Goal: Information Seeking & Learning: Learn about a topic

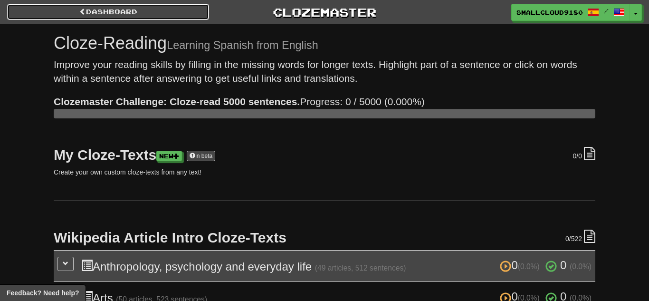
click at [176, 16] on link "Dashboard" at bounding box center [108, 12] width 202 height 16
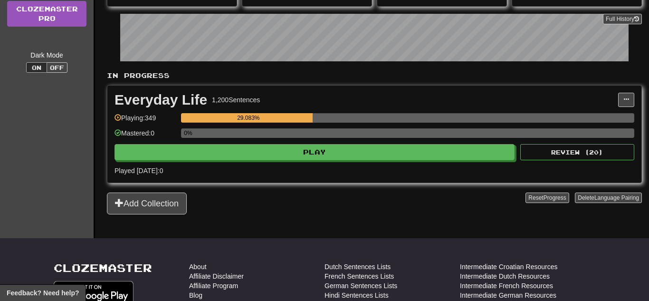
scroll to position [133, 0]
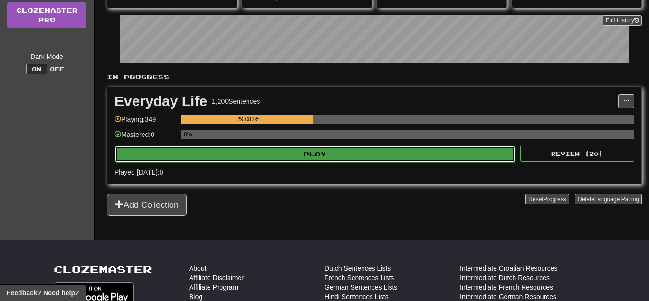
click at [292, 148] on button "Play" at bounding box center [315, 154] width 400 height 16
select select "**"
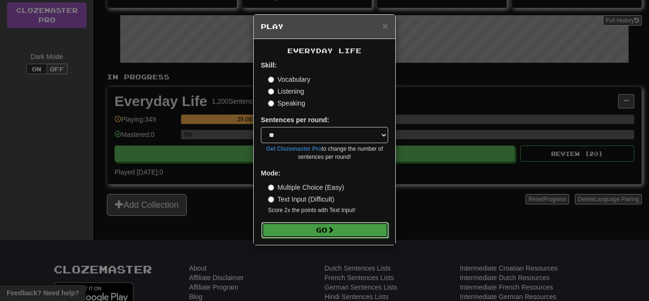
click at [310, 232] on button "Go" at bounding box center [324, 230] width 127 height 16
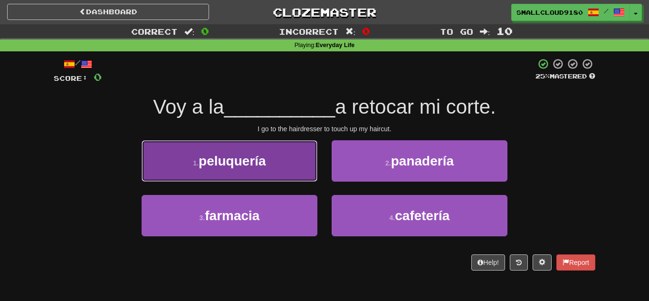
click at [285, 163] on button "1 . peluquería" at bounding box center [230, 160] width 176 height 41
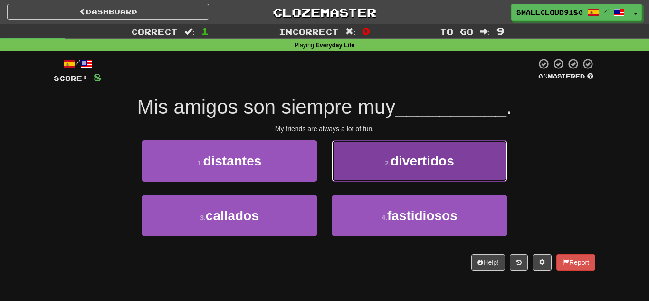
click at [377, 167] on button "2 . divertidos" at bounding box center [420, 160] width 176 height 41
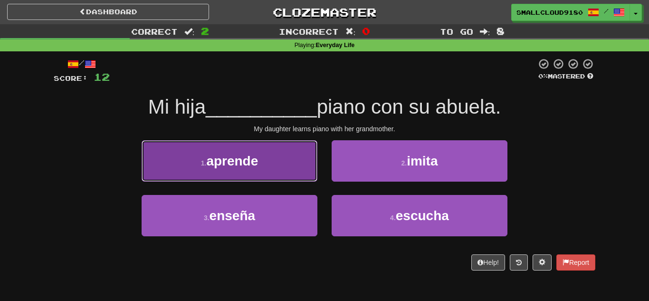
click at [268, 157] on button "1 . aprende" at bounding box center [230, 160] width 176 height 41
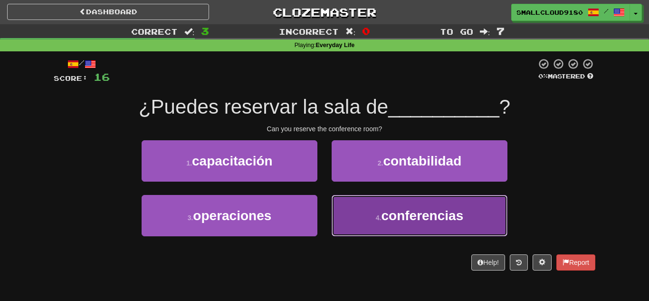
click at [409, 201] on button "4 . conferencias" at bounding box center [420, 215] width 176 height 41
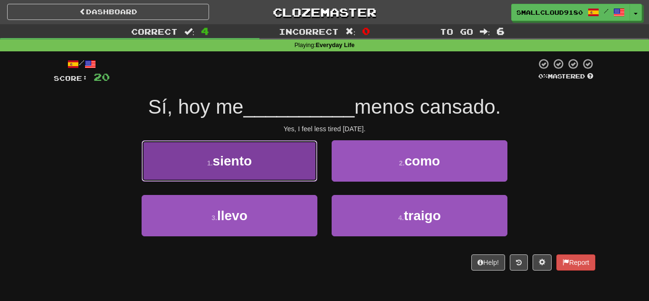
click at [237, 160] on span "siento" at bounding box center [232, 161] width 39 height 15
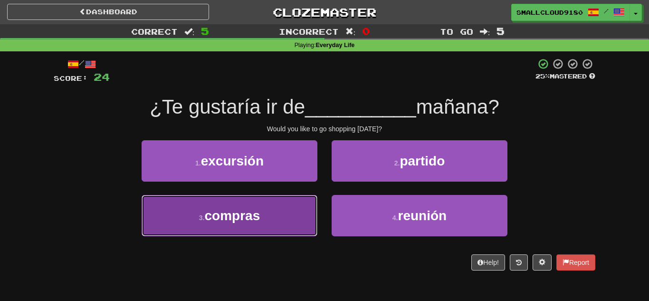
click at [242, 212] on span "compras" at bounding box center [232, 215] width 56 height 15
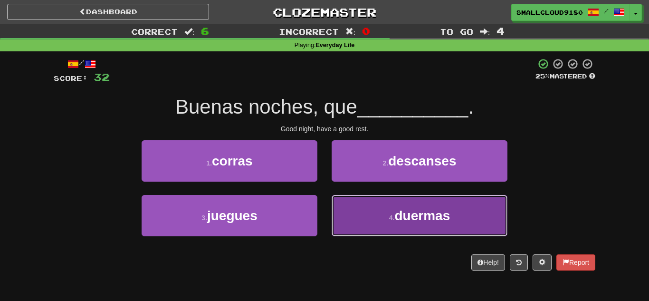
click at [400, 202] on button "4 . duermas" at bounding box center [420, 215] width 176 height 41
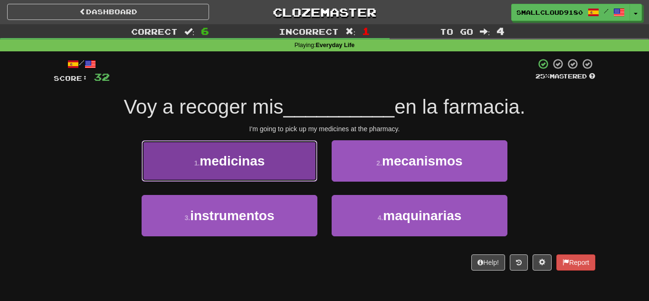
click at [242, 169] on button "1 . medicinas" at bounding box center [230, 160] width 176 height 41
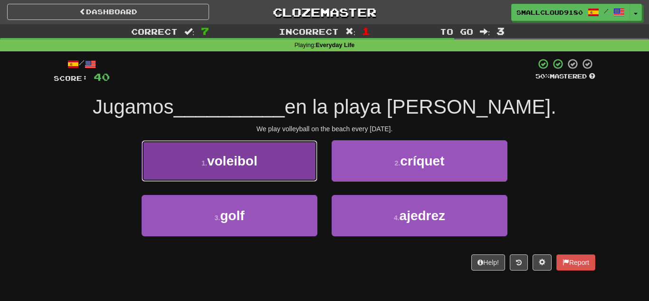
click at [249, 162] on span "voleibol" at bounding box center [232, 161] width 50 height 15
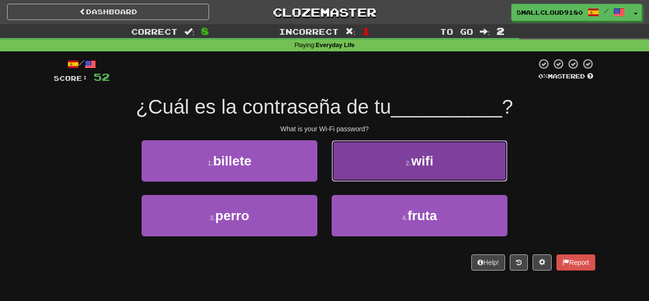
click at [401, 173] on button "2 . wifi" at bounding box center [420, 160] width 176 height 41
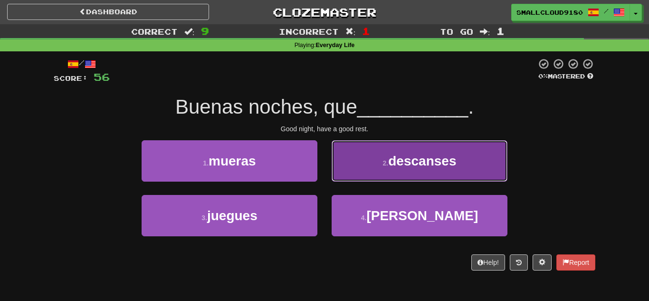
click at [390, 167] on span "descanses" at bounding box center [422, 161] width 68 height 15
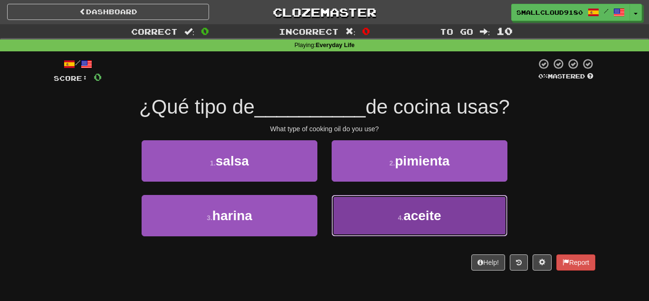
click at [377, 207] on button "4 . aceite" at bounding box center [420, 215] width 176 height 41
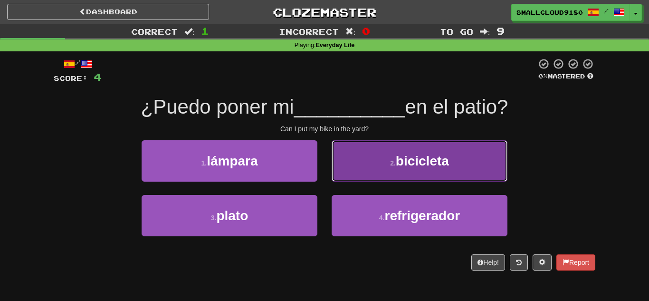
click at [372, 180] on button "2 . bicicleta" at bounding box center [420, 160] width 176 height 41
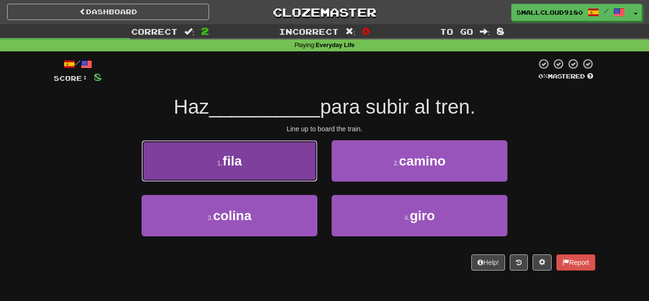
click at [232, 154] on span "fila" at bounding box center [232, 161] width 19 height 15
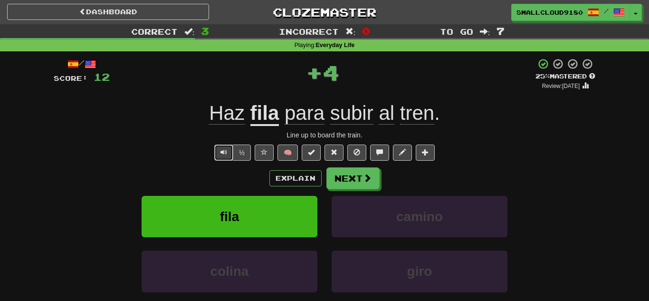
click at [232, 153] on button "Text-to-speech controls" at bounding box center [223, 153] width 19 height 16
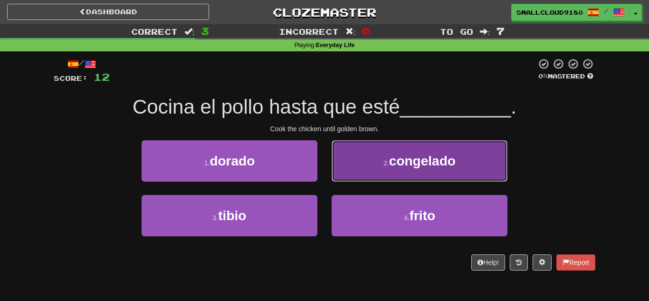
click at [383, 168] on button "2 . congelado" at bounding box center [420, 160] width 176 height 41
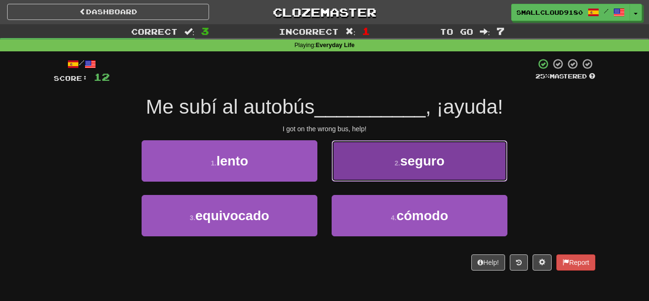
click at [382, 168] on button "2 . seguro" at bounding box center [420, 160] width 176 height 41
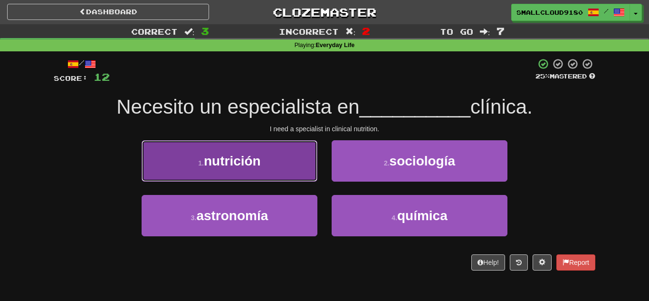
click at [275, 169] on button "1 . nutrición" at bounding box center [230, 160] width 176 height 41
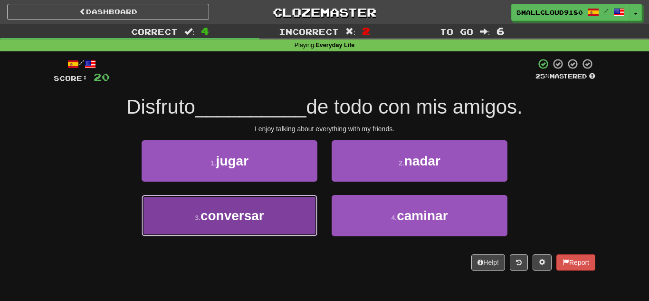
click at [268, 221] on button "3 . conversar" at bounding box center [230, 215] width 176 height 41
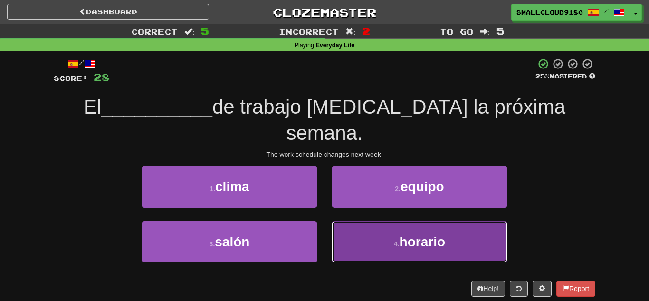
click at [375, 221] on button "4 . horario" at bounding box center [420, 241] width 176 height 41
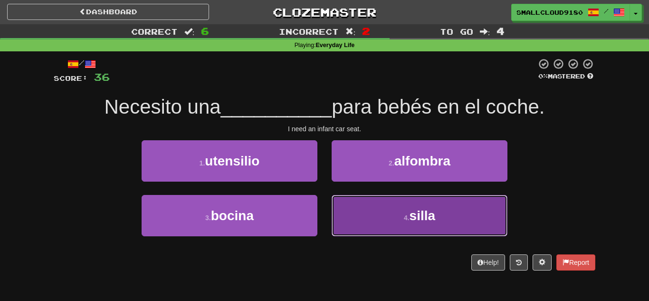
click at [424, 217] on span "silla" at bounding box center [423, 215] width 26 height 15
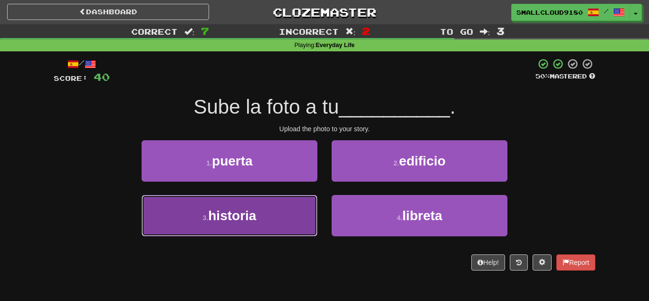
click at [290, 214] on button "3 . historia" at bounding box center [230, 215] width 176 height 41
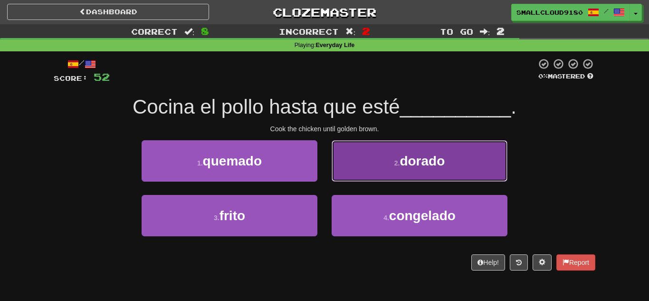
click at [415, 166] on span "dorado" at bounding box center [422, 161] width 45 height 15
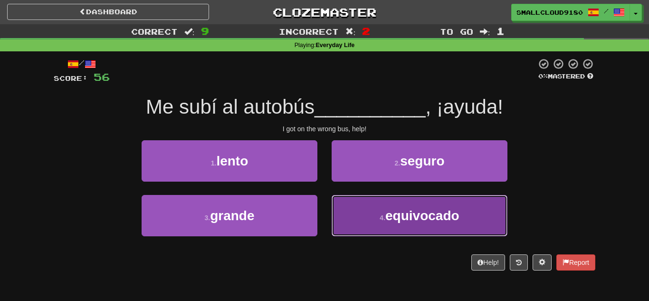
click at [388, 229] on button "4 . equivocado" at bounding box center [420, 215] width 176 height 41
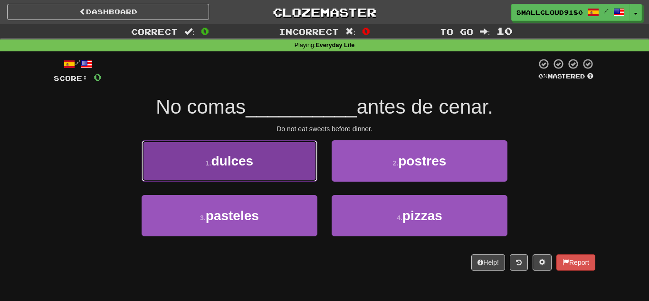
click at [285, 174] on button "1 . dulces" at bounding box center [230, 160] width 176 height 41
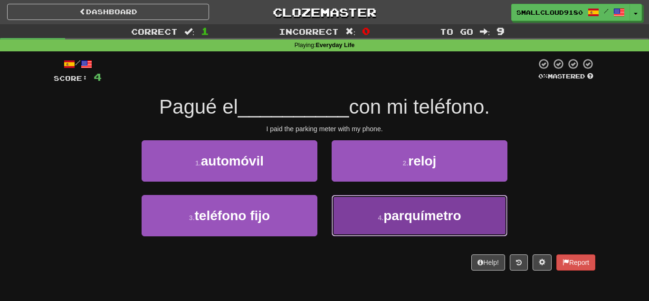
click at [376, 216] on button "4 . parquímetro" at bounding box center [420, 215] width 176 height 41
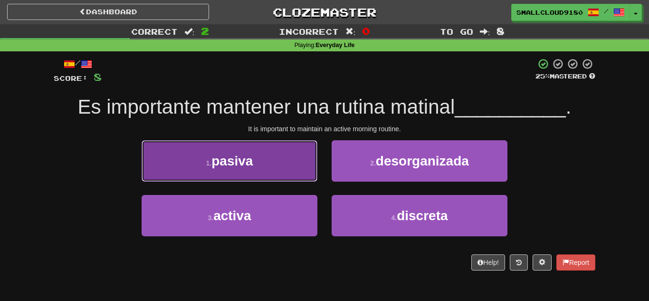
click at [273, 167] on button "1 . pasiva" at bounding box center [230, 160] width 176 height 41
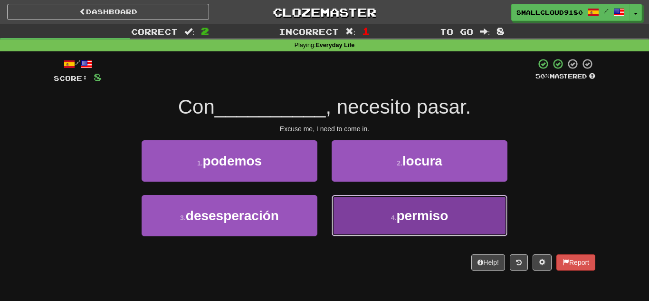
click at [359, 221] on button "4 . permiso" at bounding box center [420, 215] width 176 height 41
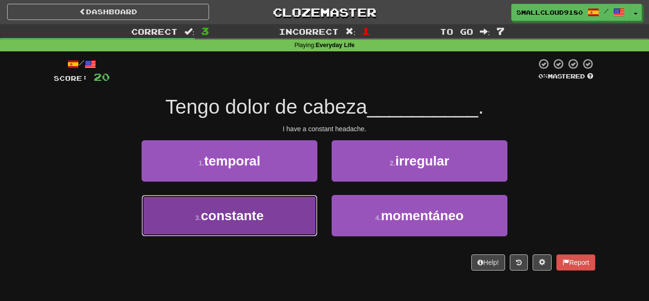
click at [258, 206] on button "3 . constante" at bounding box center [230, 215] width 176 height 41
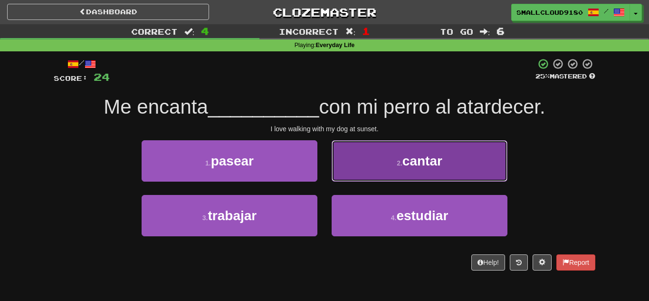
click at [381, 159] on button "2 . cantar" at bounding box center [420, 160] width 176 height 41
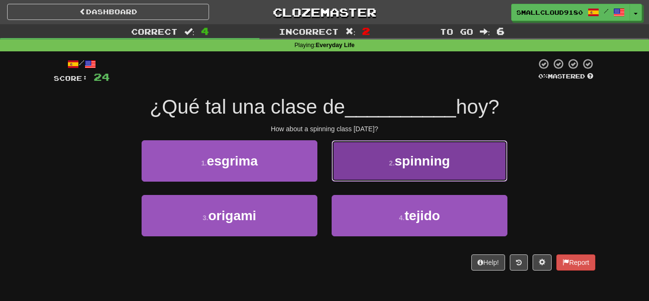
click at [392, 172] on button "2 . spinning" at bounding box center [420, 160] width 176 height 41
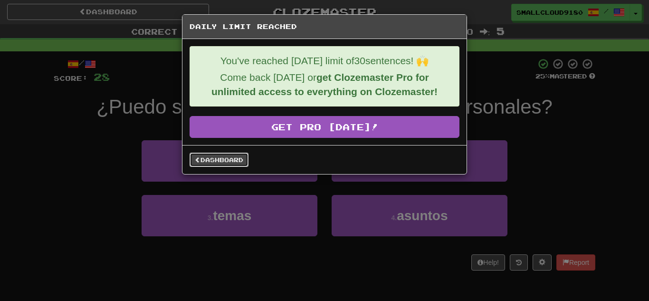
click at [224, 162] on link "Dashboard" at bounding box center [219, 160] width 59 height 14
